Goal: Information Seeking & Learning: Learn about a topic

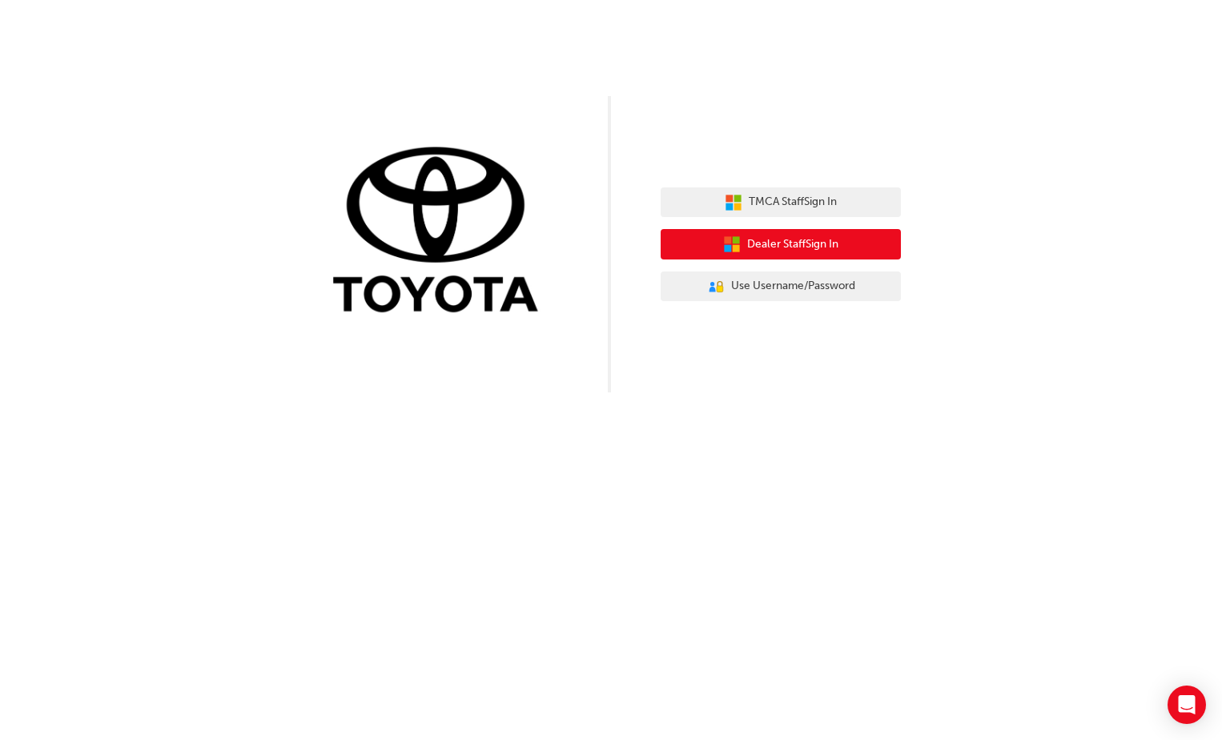
click at [756, 243] on span "Dealer Staff Sign In" at bounding box center [792, 244] width 91 height 18
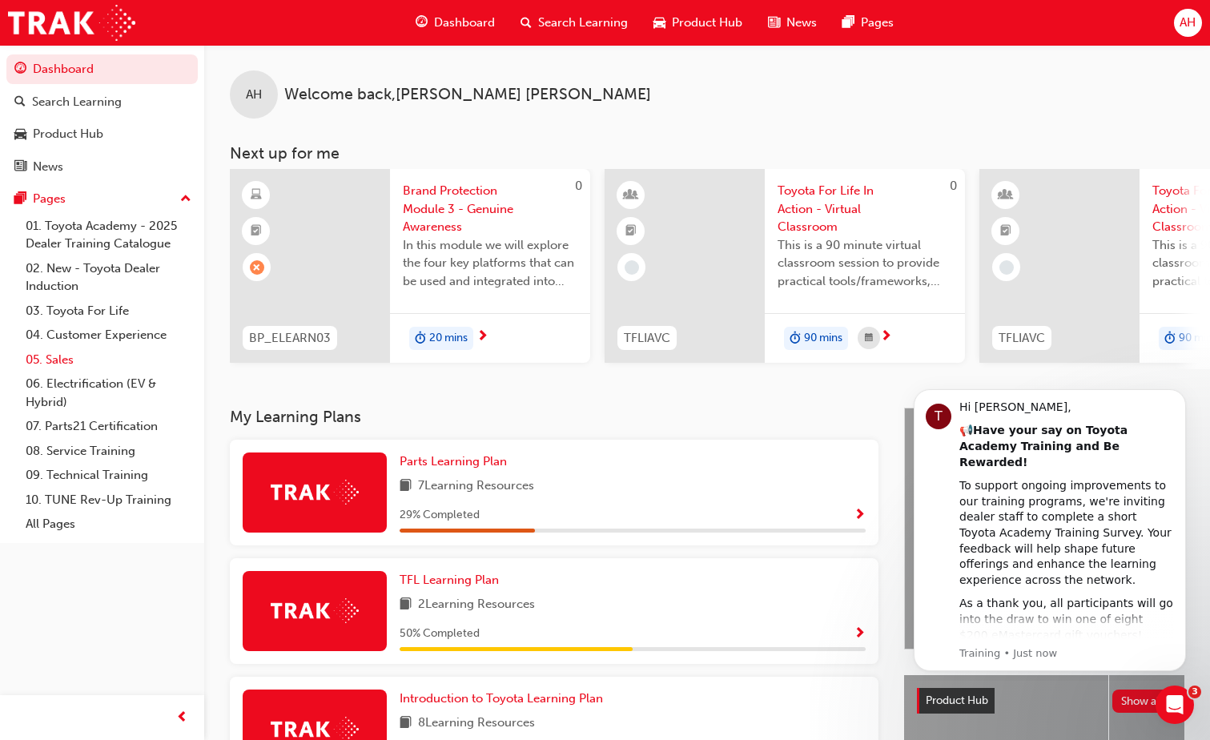
click at [63, 359] on link "05. Sales" at bounding box center [108, 360] width 179 height 25
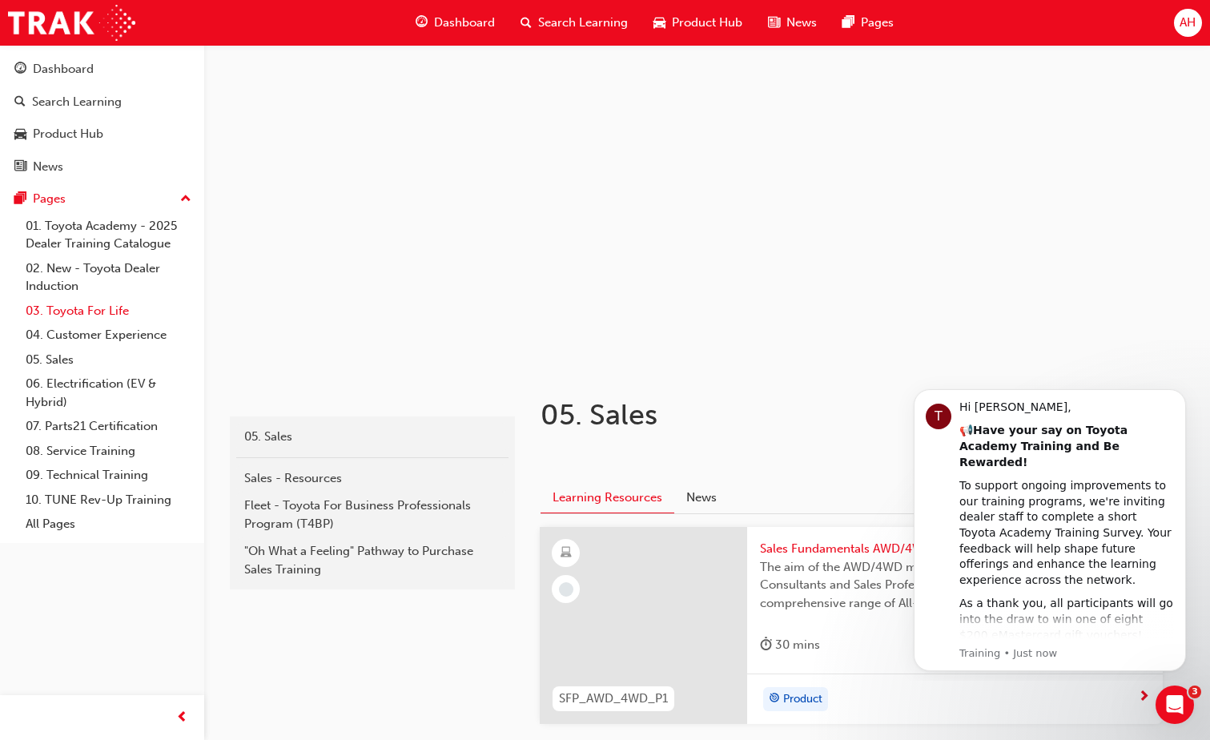
click at [91, 308] on link "03. Toyota For Life" at bounding box center [108, 311] width 179 height 25
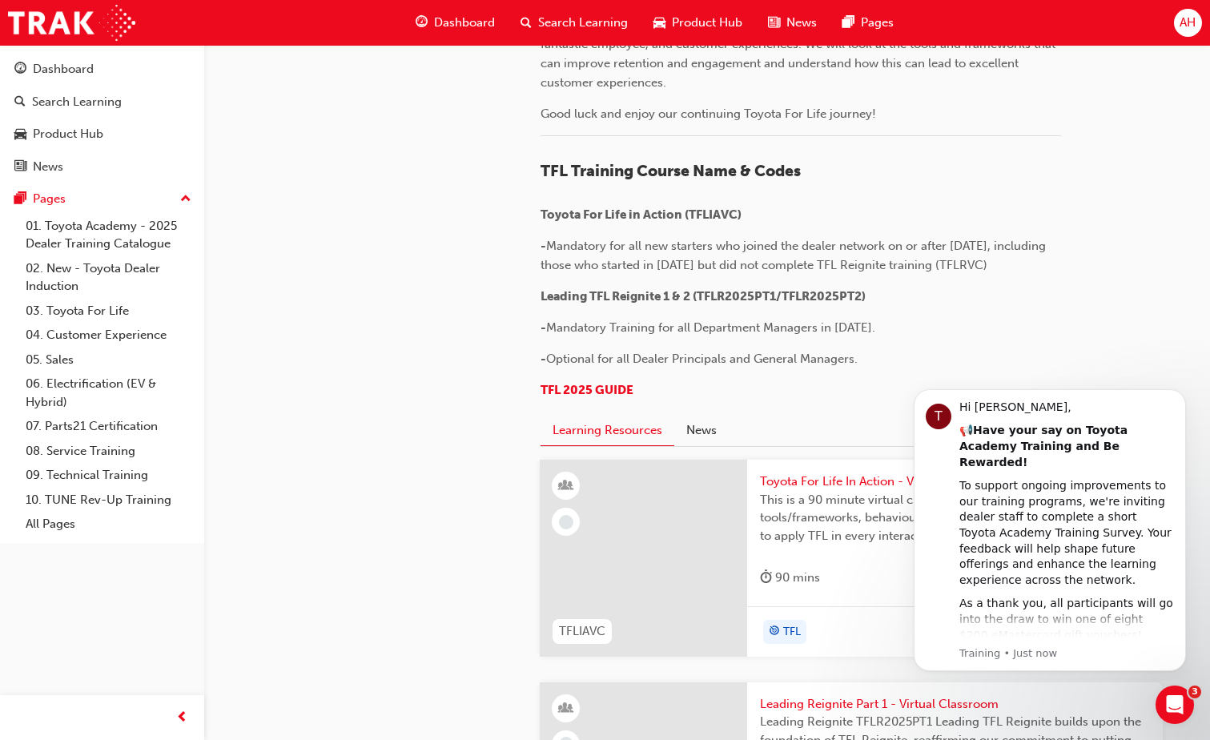
scroll to position [961, 0]
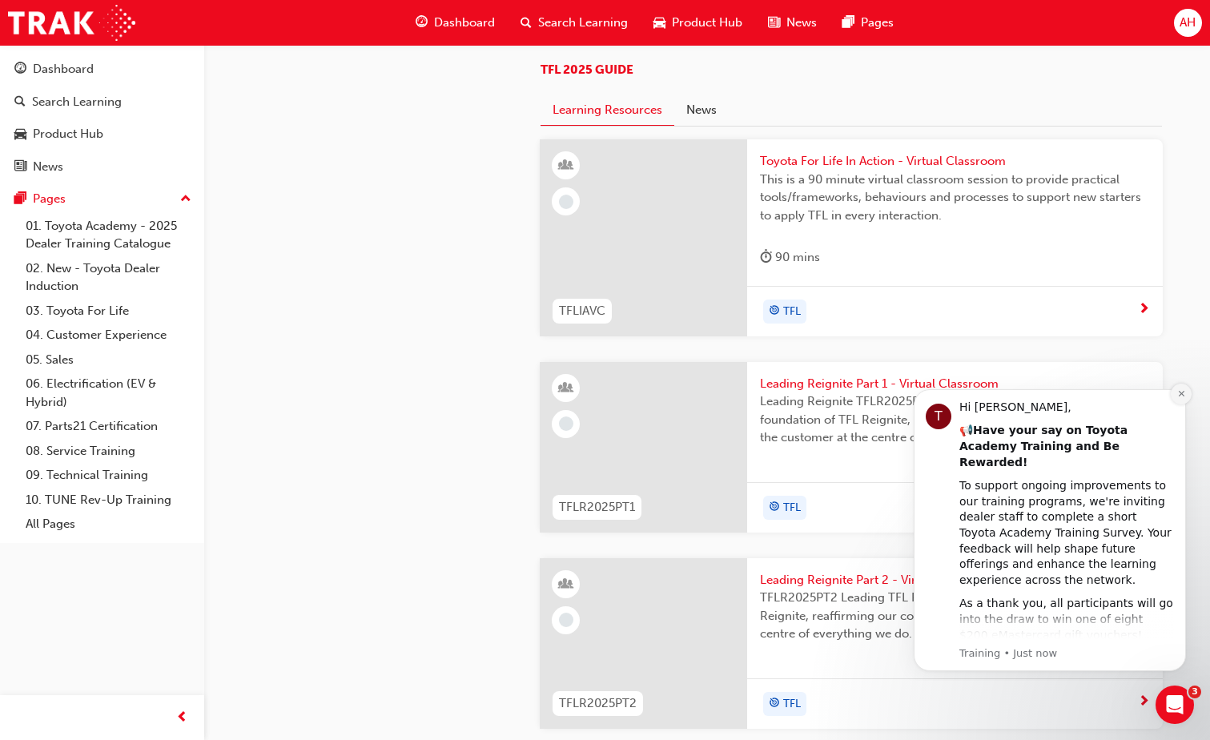
click at [1180, 395] on icon "Dismiss notification" at bounding box center [1181, 394] width 6 height 6
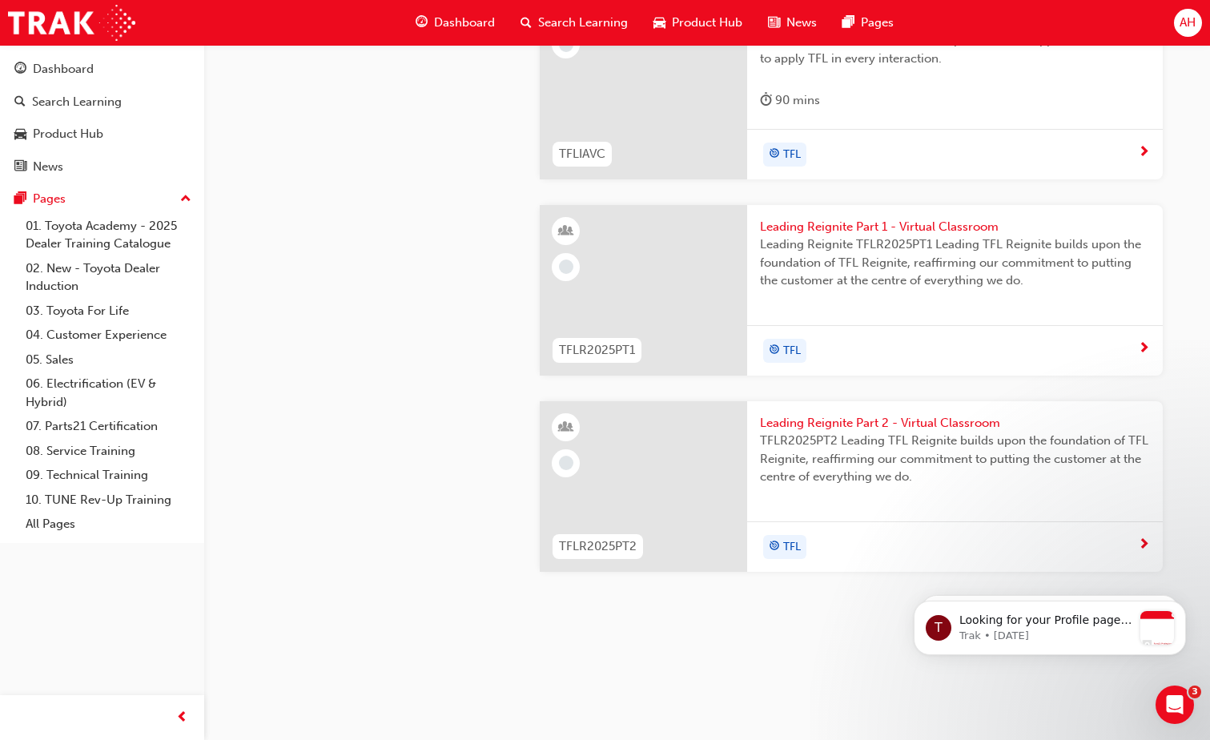
scroll to position [1692, 0]
click at [998, 461] on div "T Looking for your Profile page? Find it under your profile menu in the top rig…" at bounding box center [1050, 555] width 295 height 200
click at [580, 21] on span "Search Learning" at bounding box center [583, 23] width 90 height 18
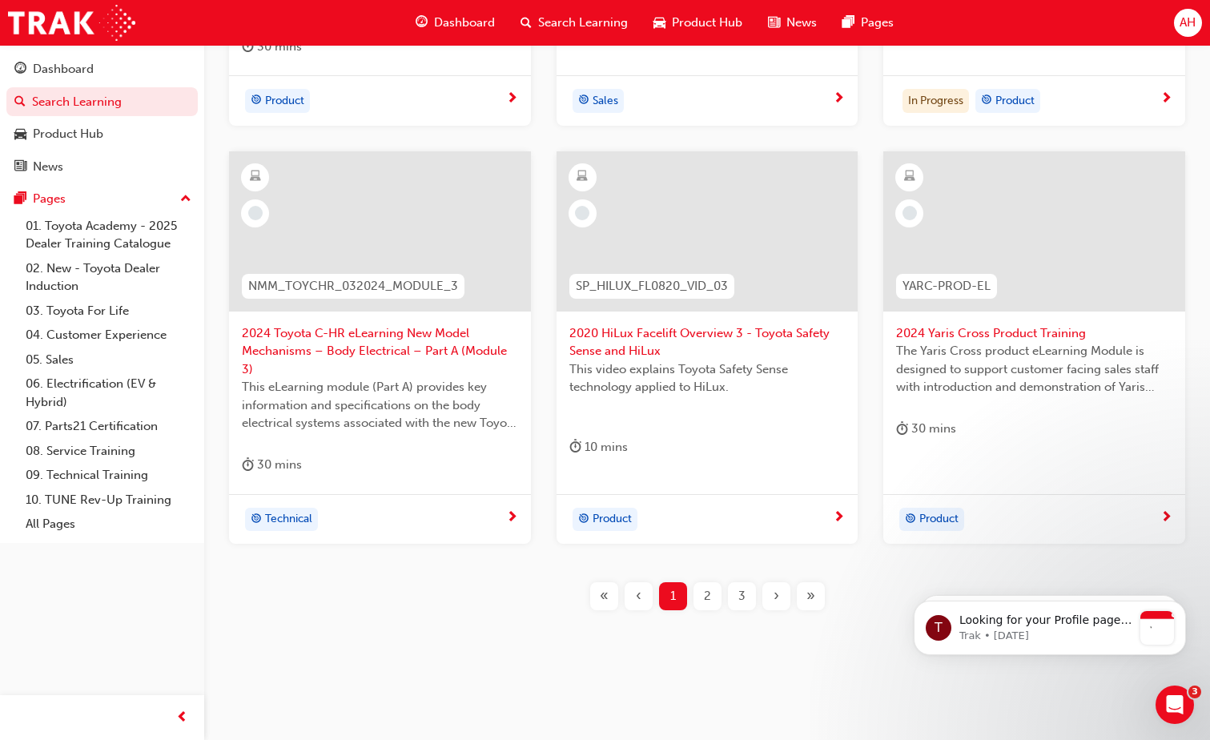
scroll to position [540, 0]
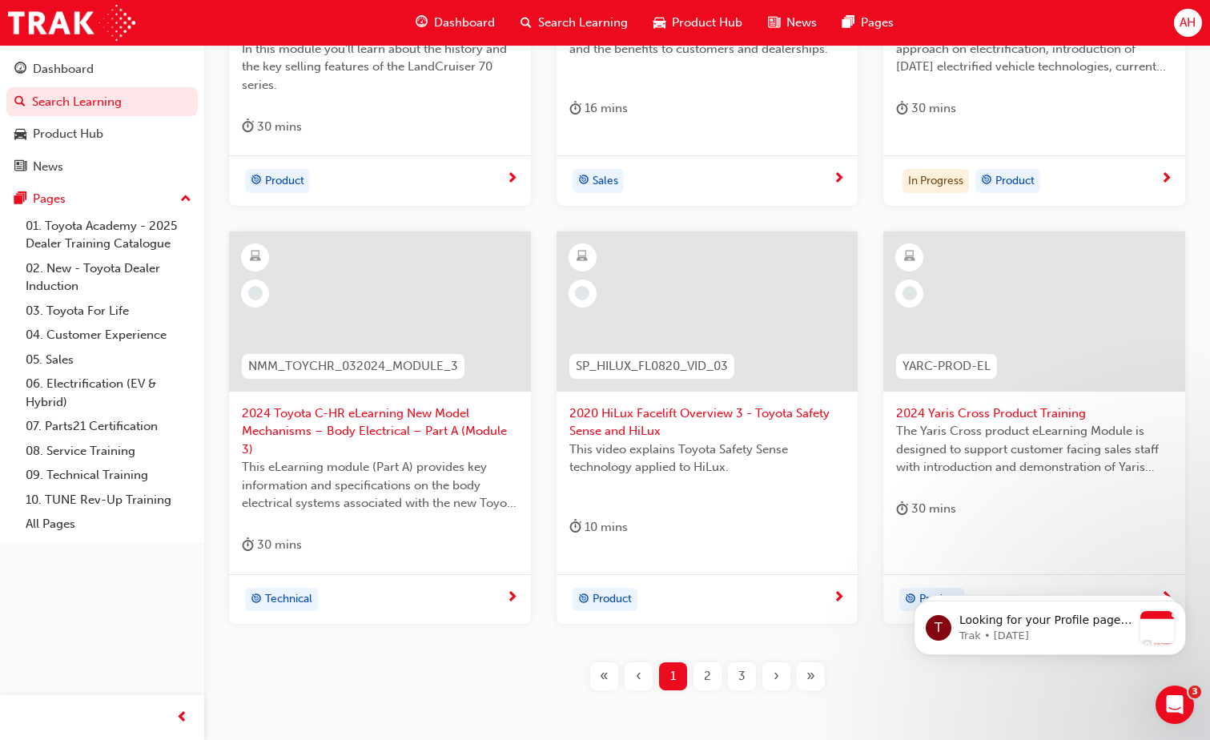
click at [979, 411] on span "2024 Yaris Cross Product Training" at bounding box center [1034, 413] width 276 height 18
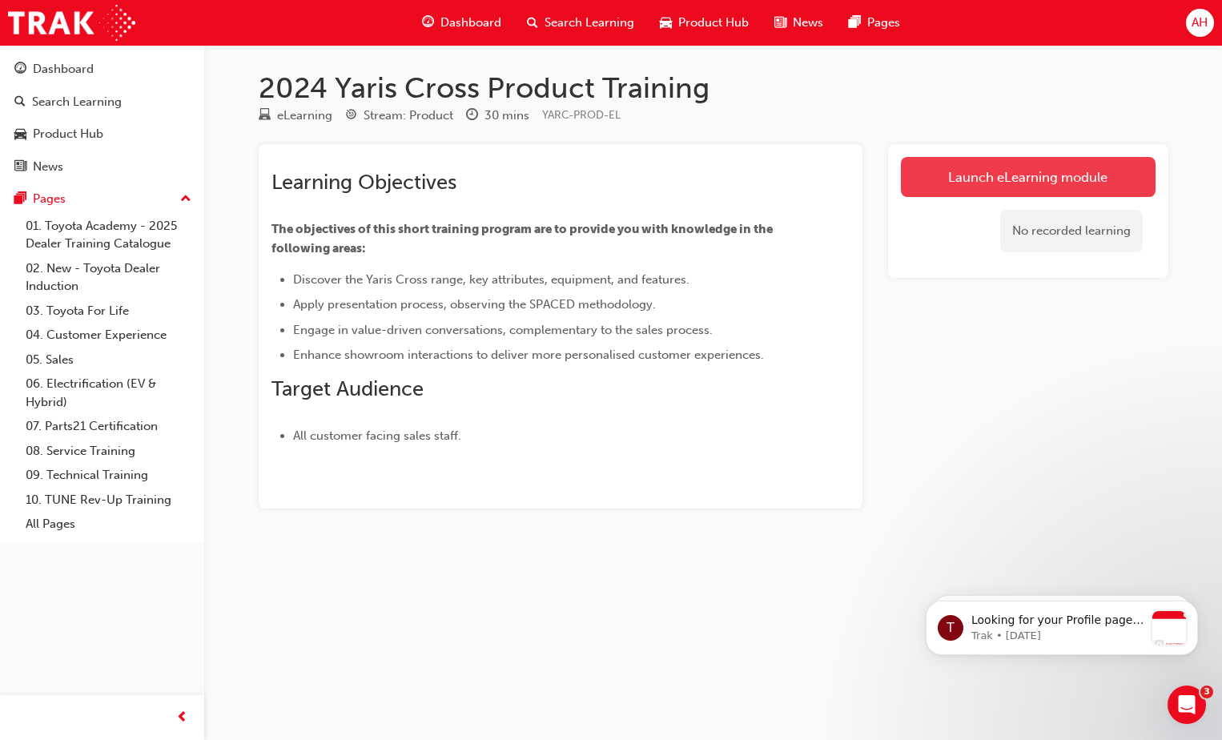
click at [1017, 171] on link "Launch eLearning module" at bounding box center [1028, 177] width 255 height 40
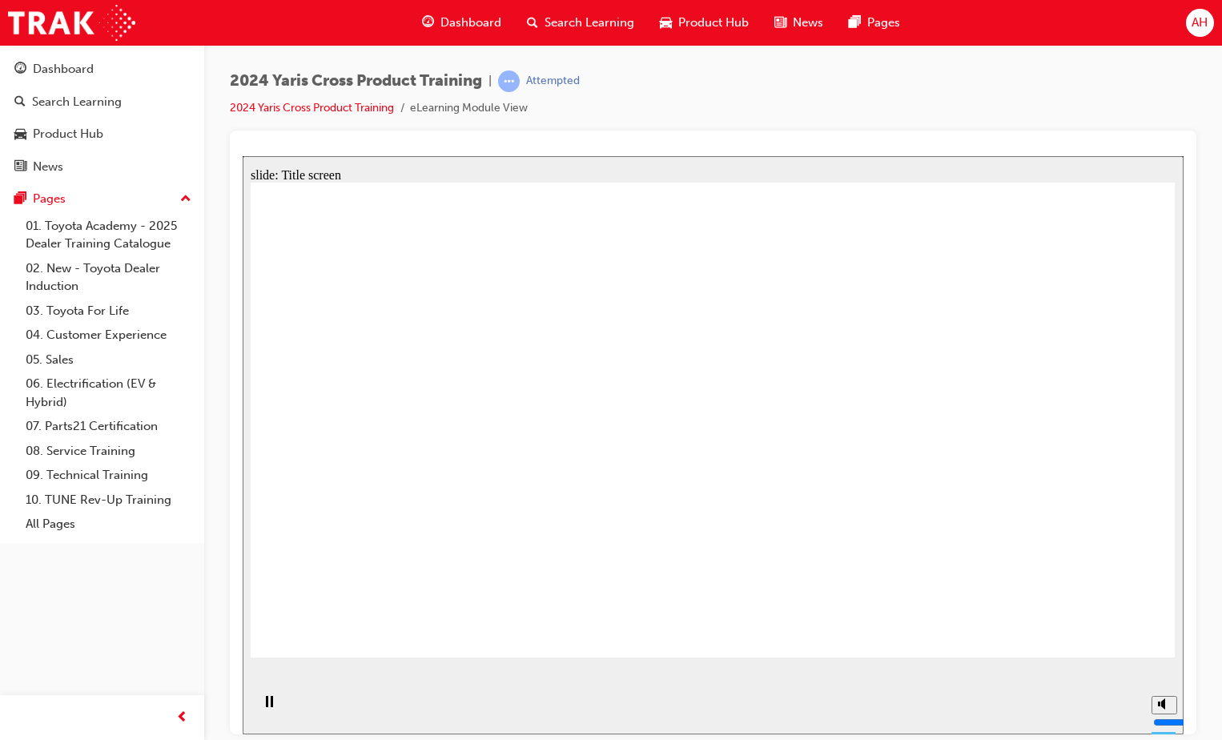
click at [448, 15] on span "Dashboard" at bounding box center [471, 23] width 61 height 18
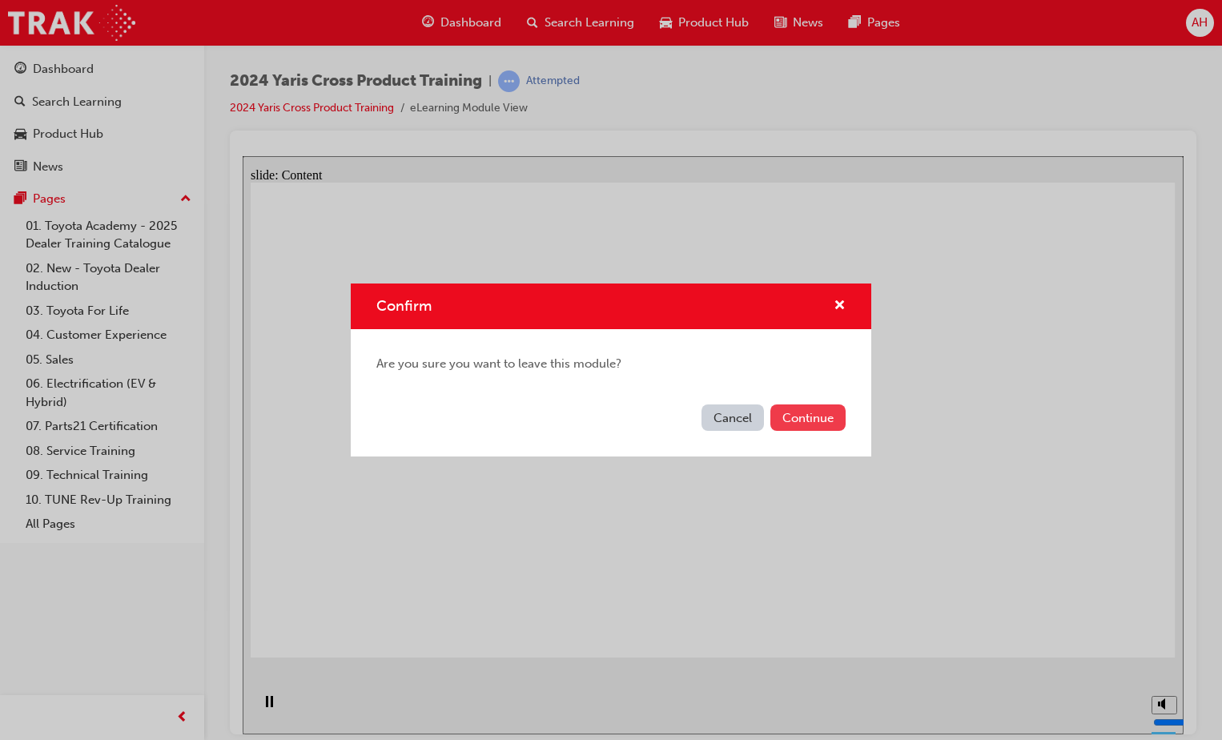
click at [801, 412] on button "Continue" at bounding box center [808, 417] width 75 height 26
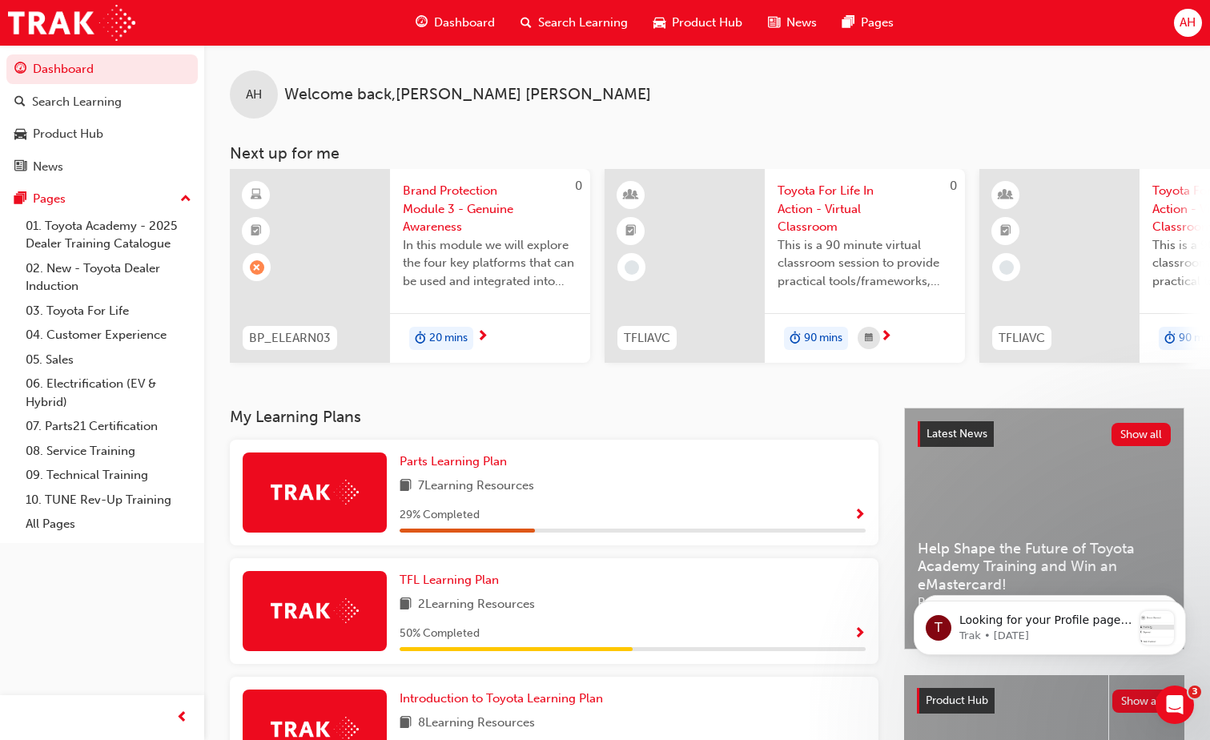
click at [454, 18] on span "Dashboard" at bounding box center [464, 23] width 61 height 18
click at [80, 429] on link "07. Parts21 Certification" at bounding box center [108, 426] width 179 height 25
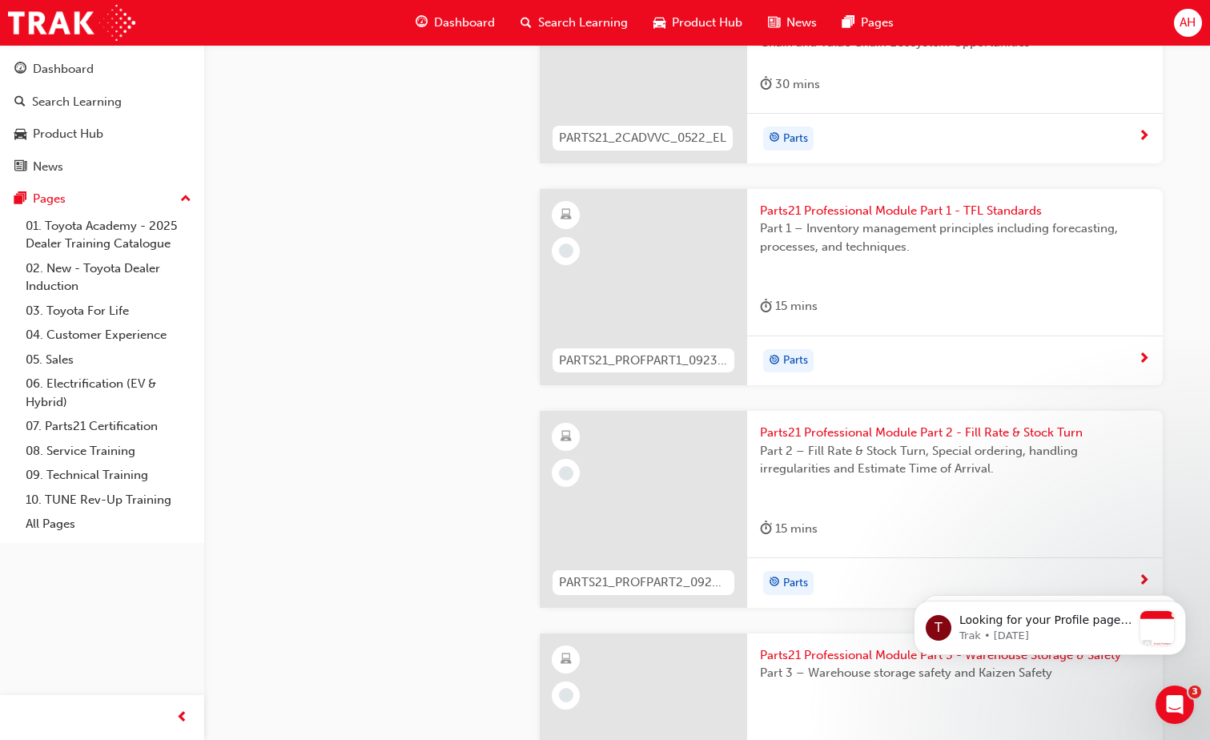
scroll to position [3184, 0]
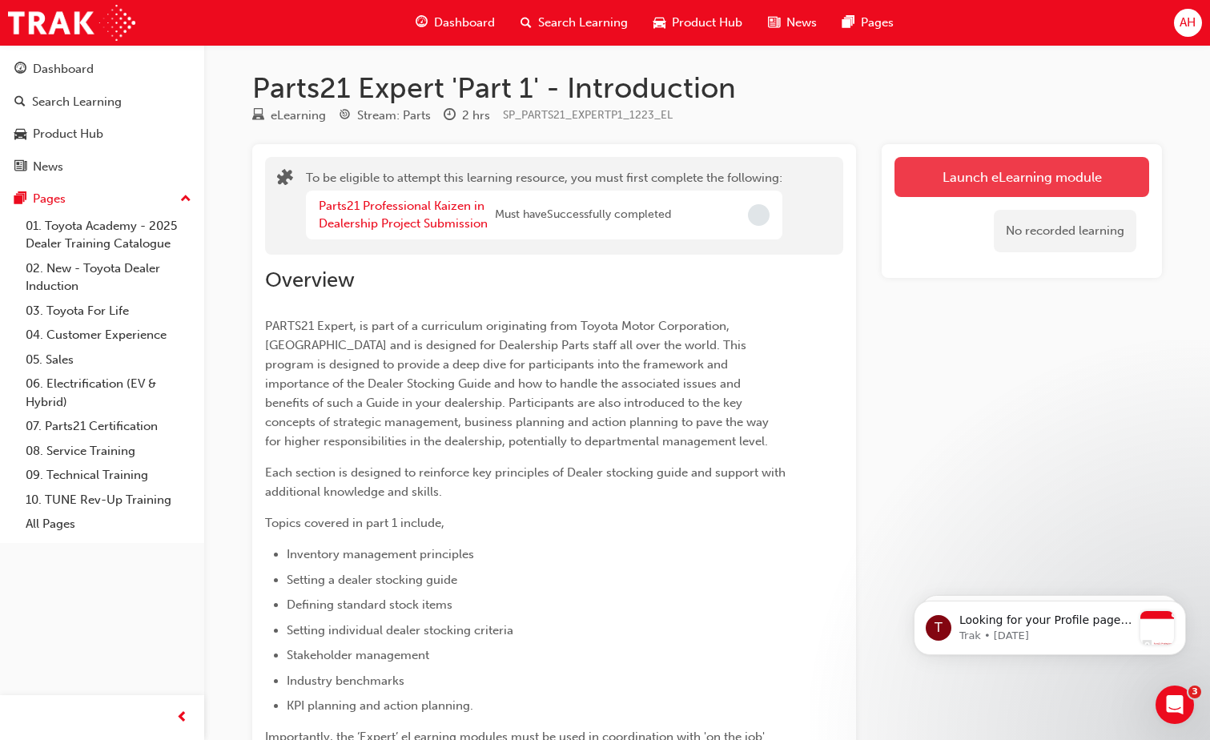
click at [1018, 177] on button "Launch eLearning module" at bounding box center [1022, 177] width 255 height 40
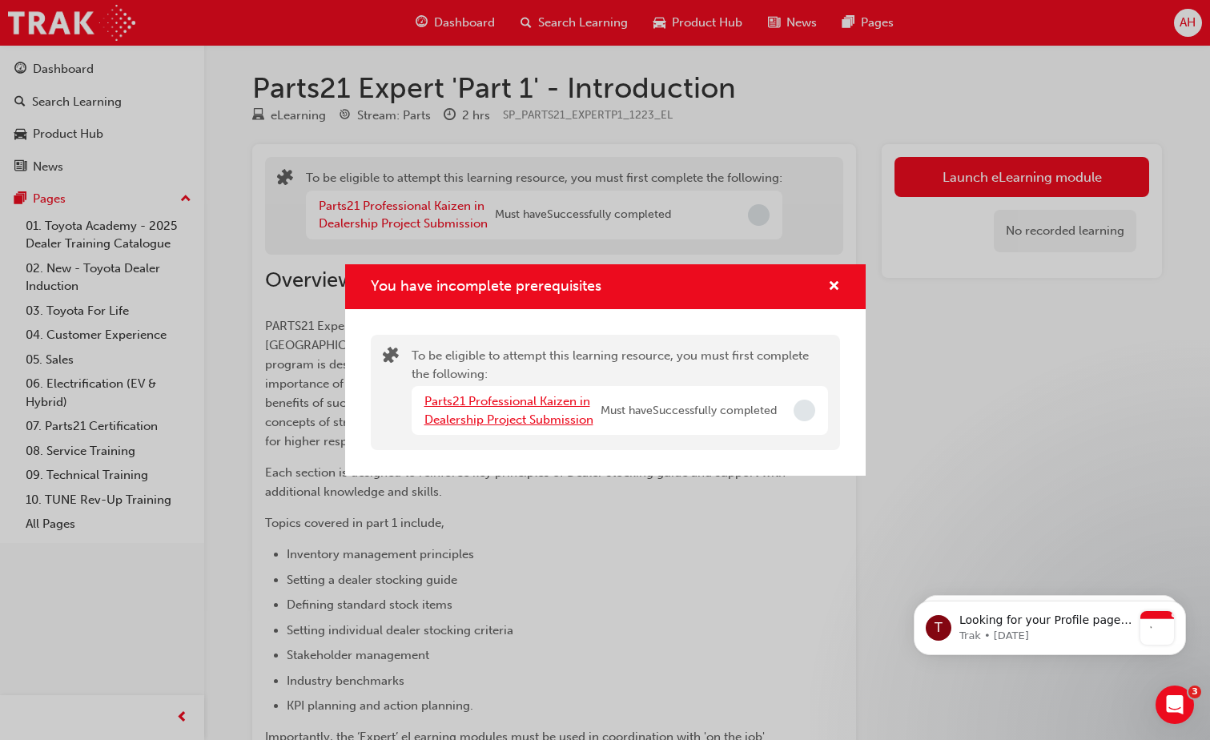
click at [513, 408] on link "Parts21 Professional Kaizen in Dealership Project Submission" at bounding box center [509, 410] width 169 height 33
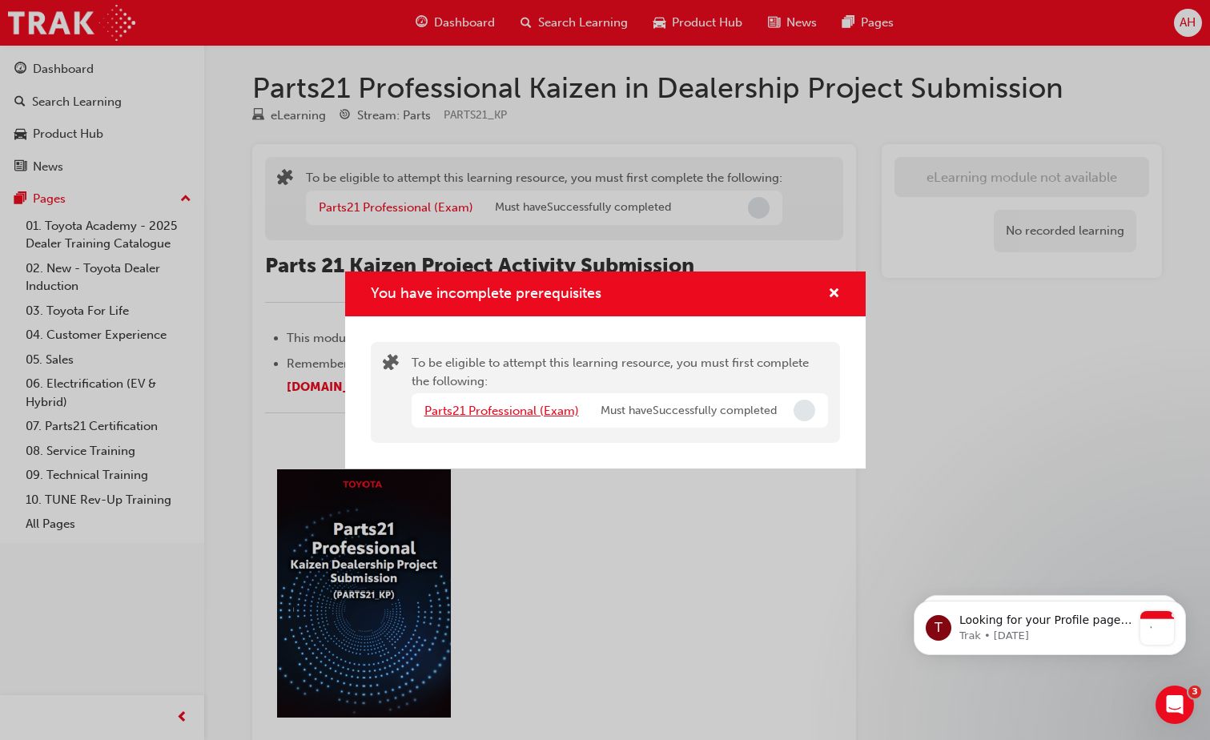
click at [513, 408] on link "Parts21 Professional (Exam)" at bounding box center [502, 411] width 155 height 14
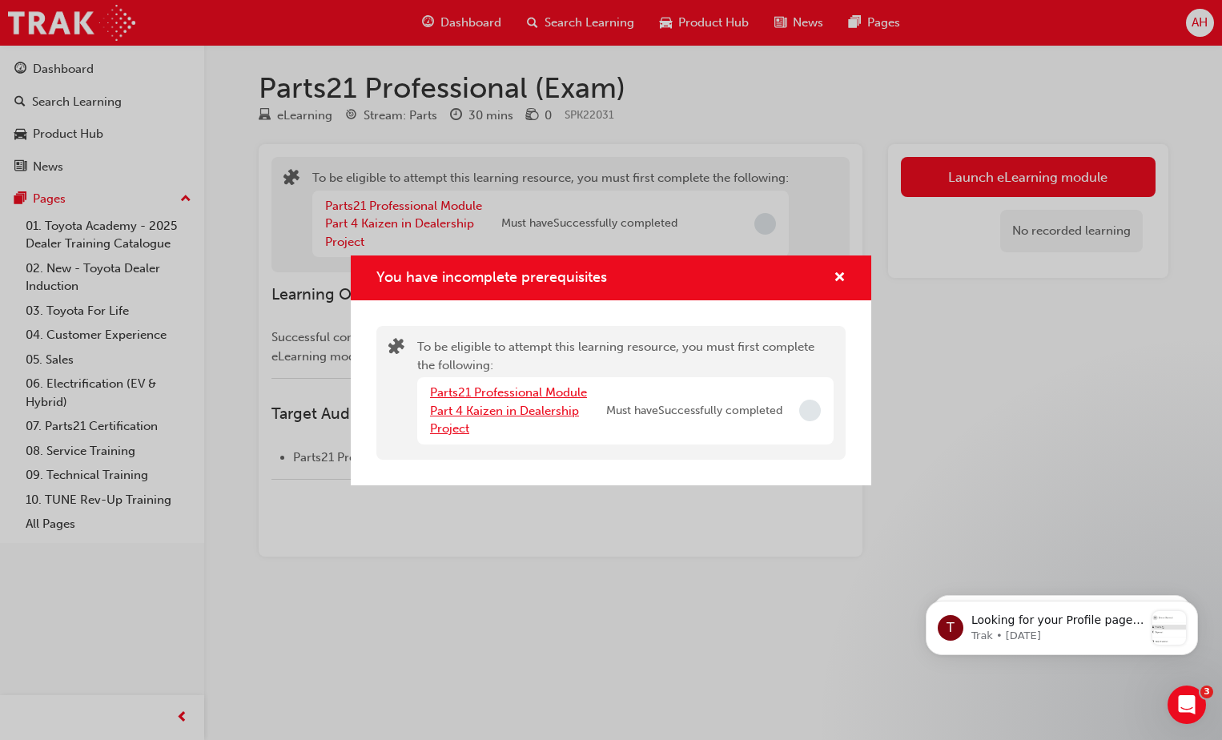
click at [513, 408] on link "Parts21 Professional Module Part 4 Kaizen in Dealership Project" at bounding box center [508, 410] width 157 height 50
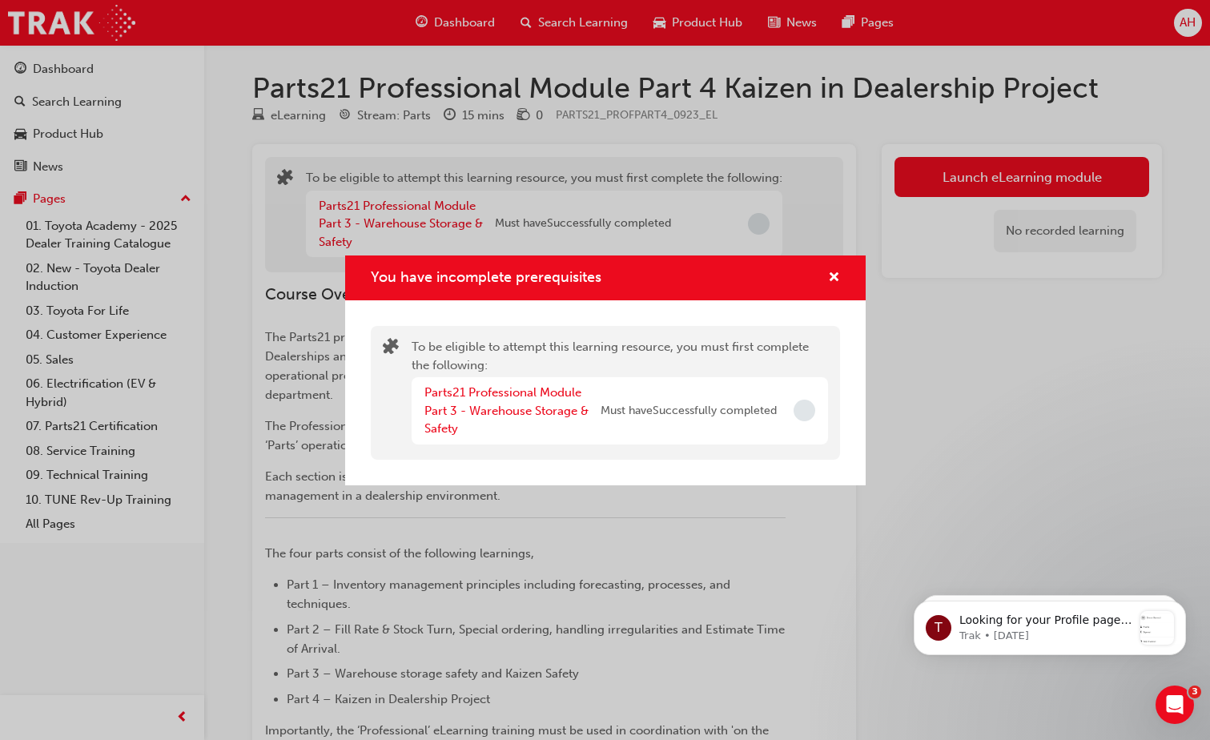
click at [968, 172] on div "You have incomplete prerequisites To be eligible to attempt this learning resou…" at bounding box center [605, 370] width 1210 height 740
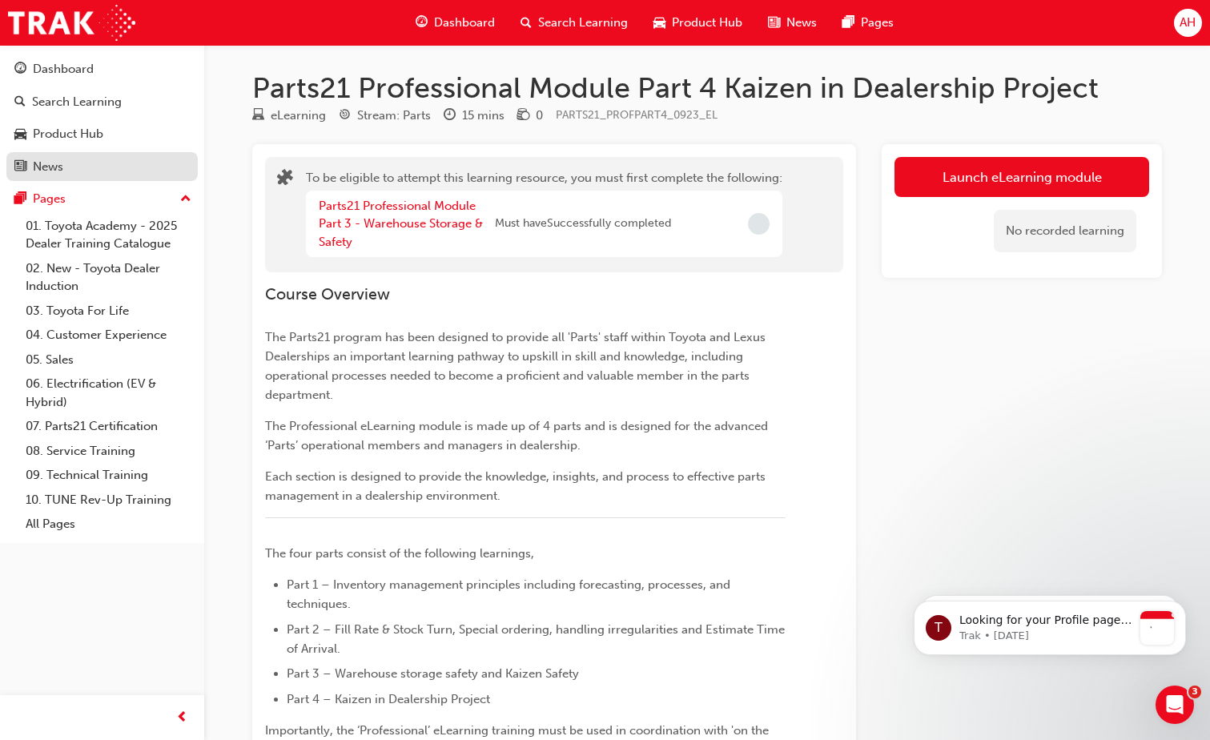
click at [47, 162] on div "News" at bounding box center [48, 167] width 30 height 18
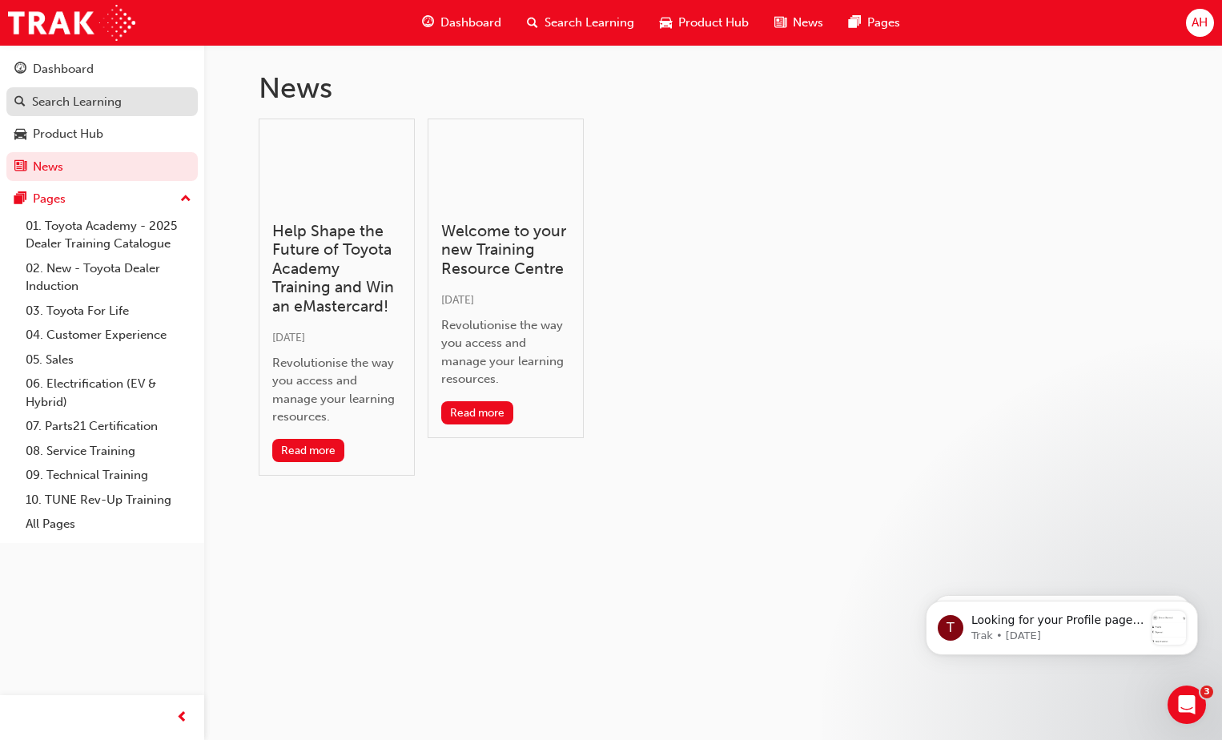
click at [66, 106] on div "Search Learning" at bounding box center [77, 102] width 90 height 18
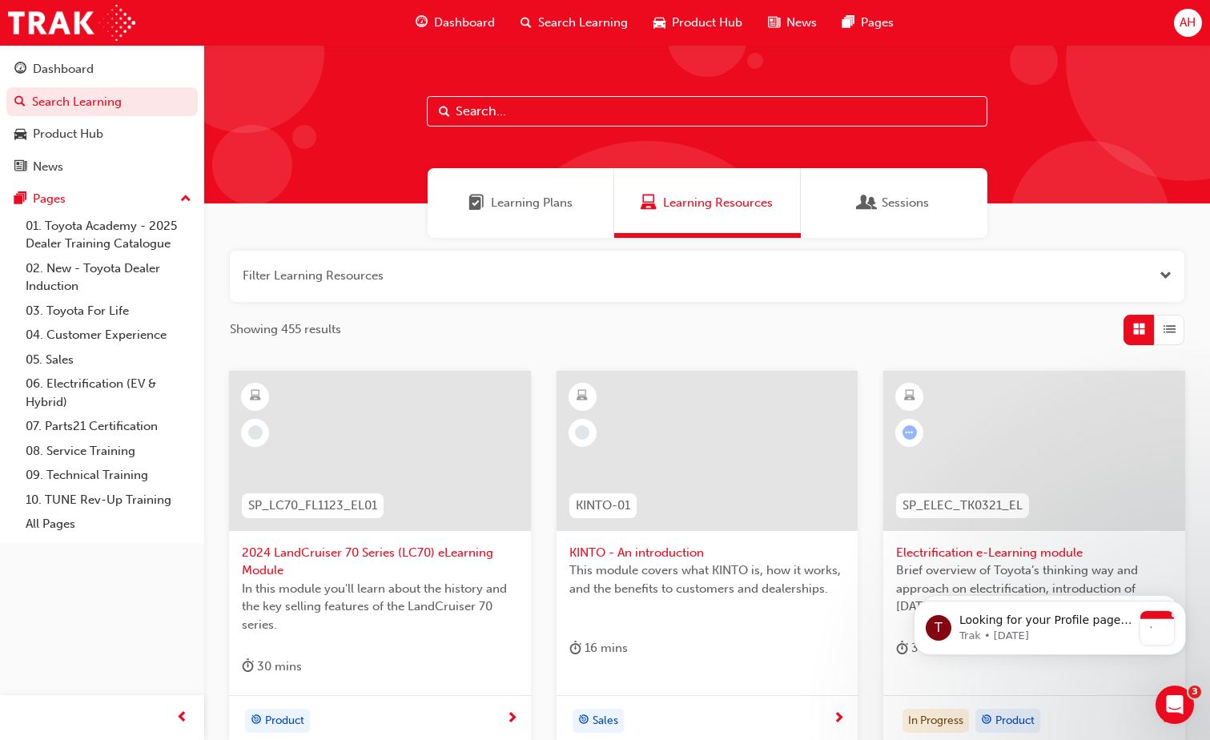
click at [456, 103] on input "text" at bounding box center [707, 111] width 561 height 30
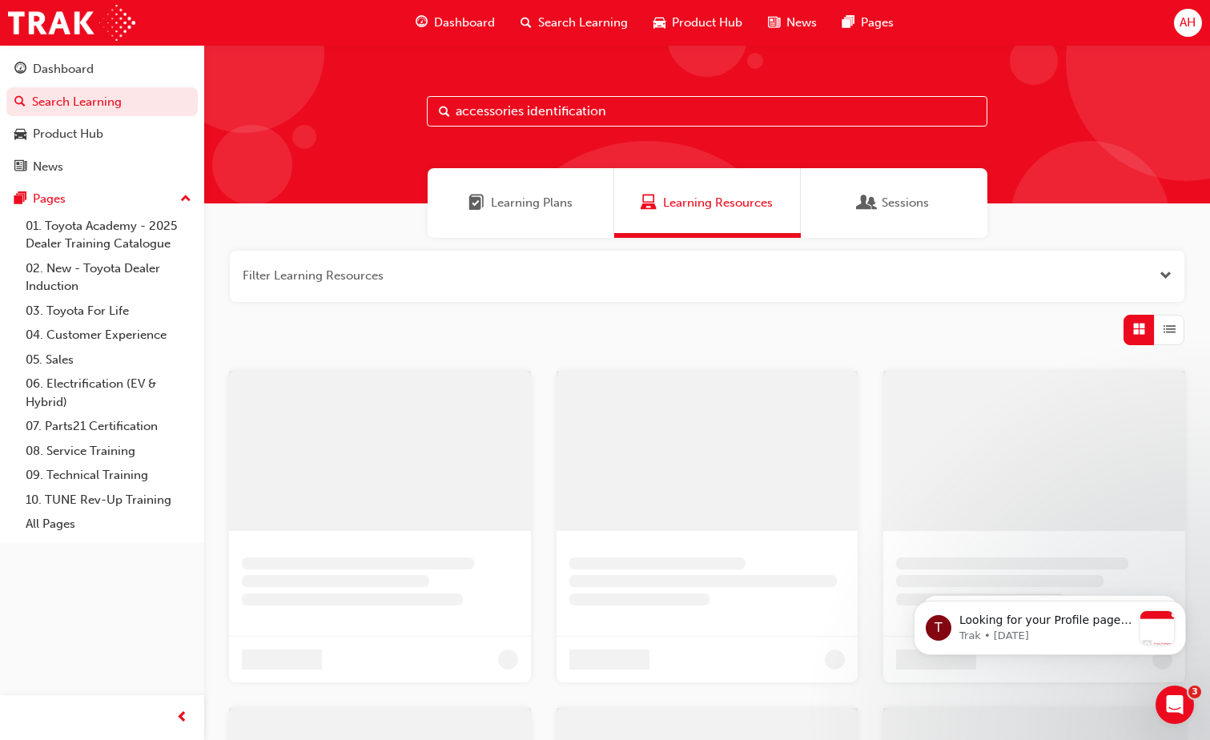
type input "accessories identification"
